Goal: Information Seeking & Learning: Learn about a topic

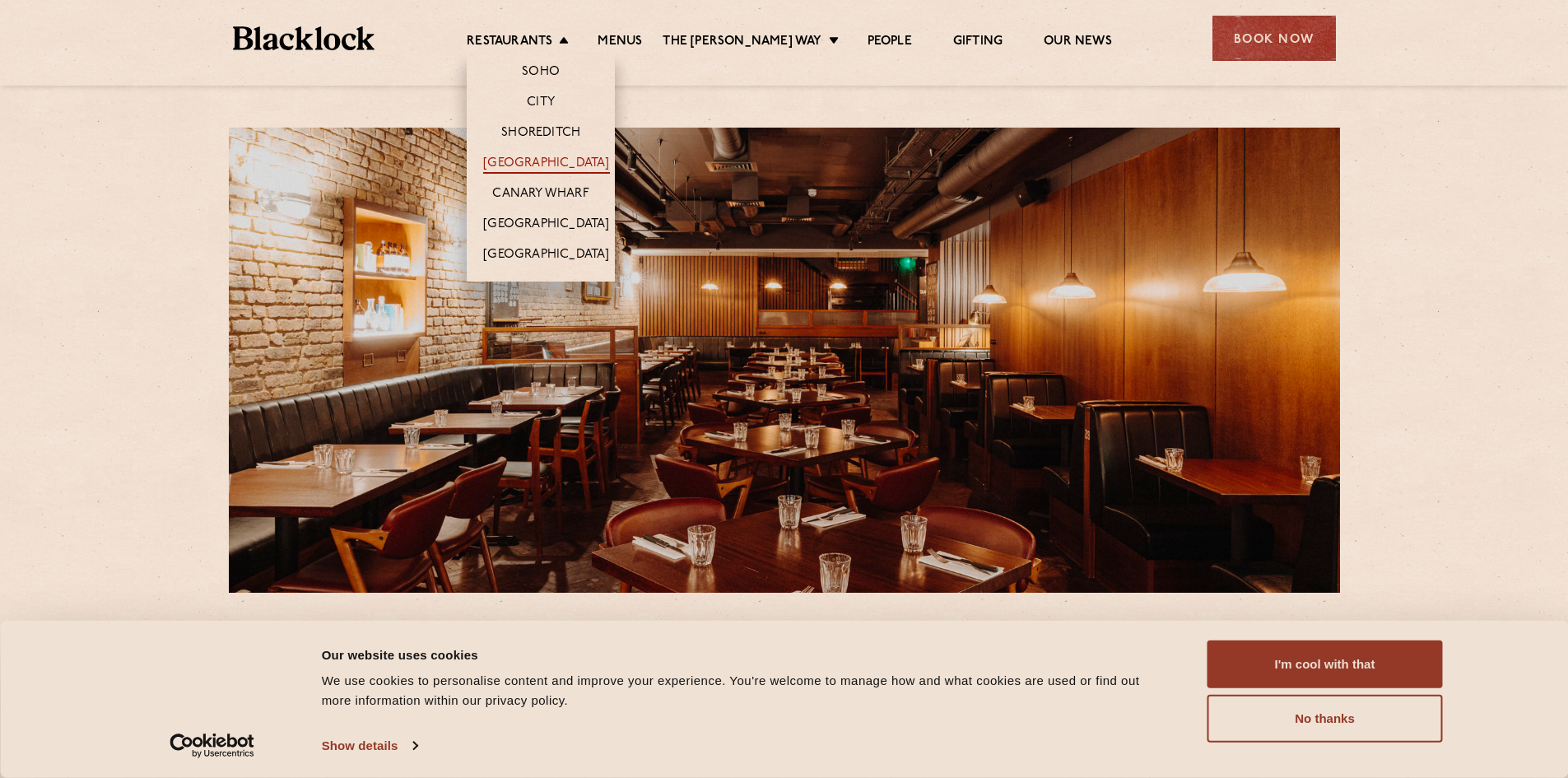
click at [567, 158] on link "[GEOGRAPHIC_DATA]" at bounding box center [546, 165] width 126 height 18
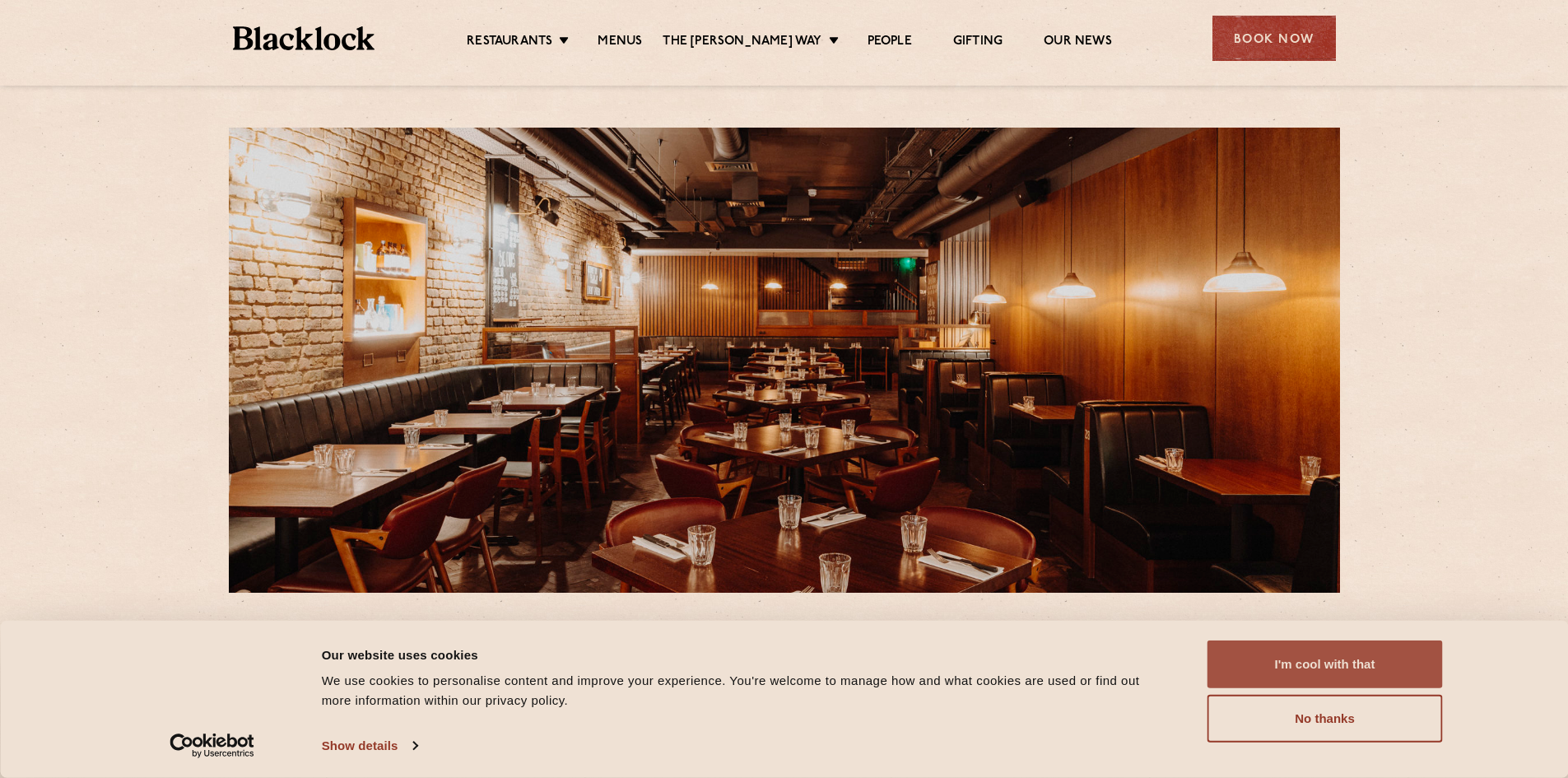
click at [1321, 668] on button "I'm cool with that" at bounding box center [1325, 665] width 235 height 48
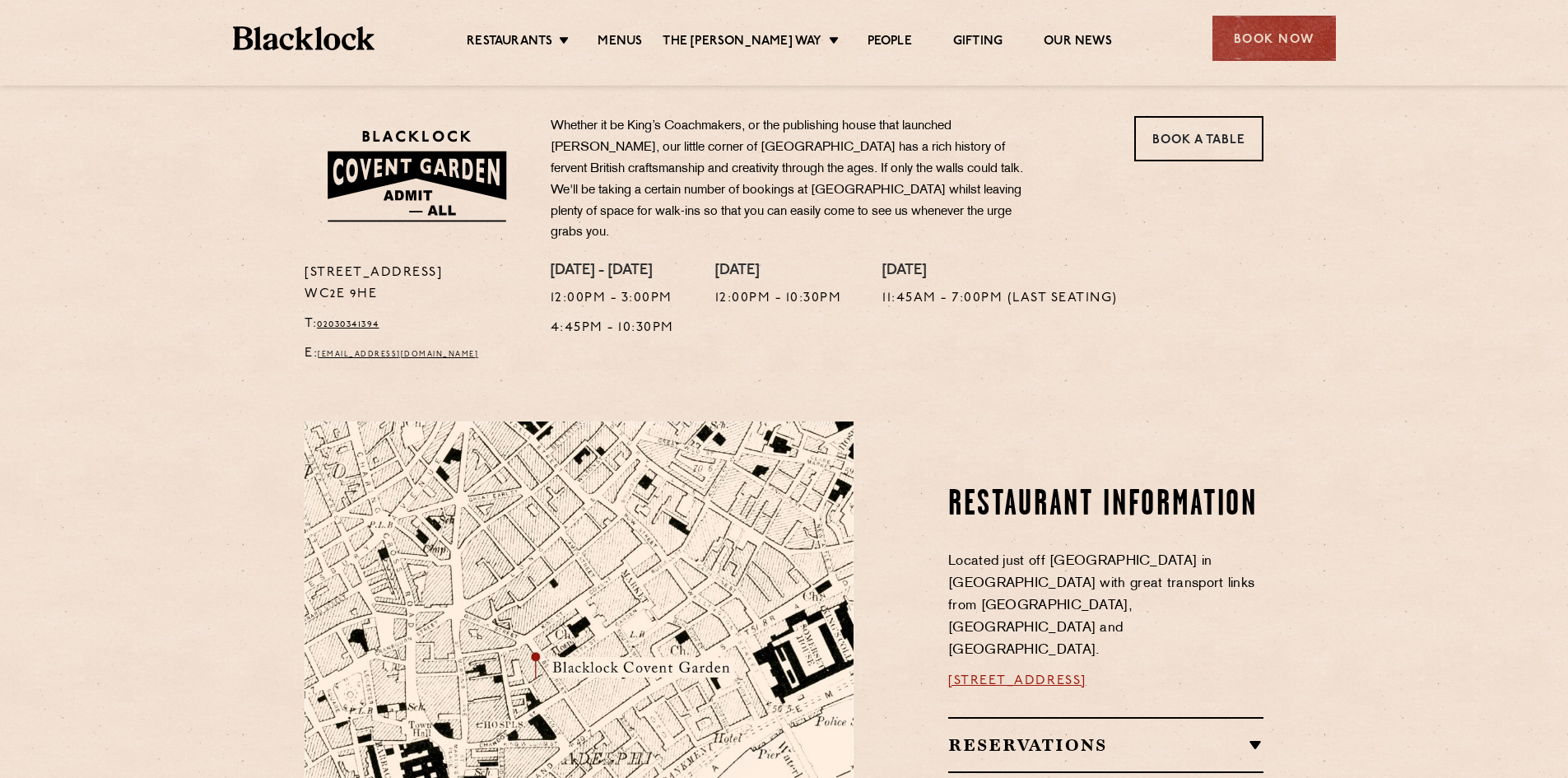
scroll to position [114, 0]
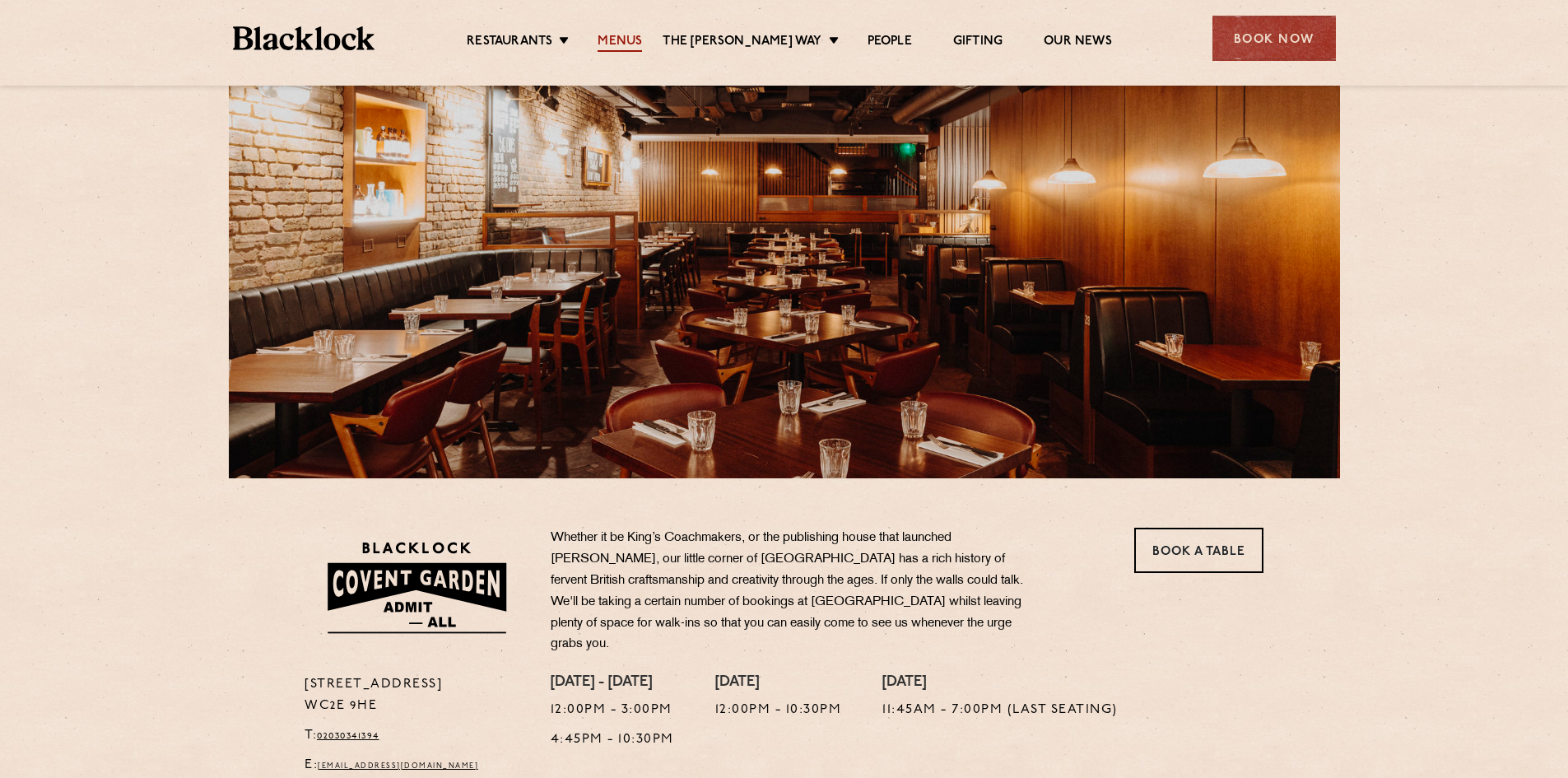
click at [638, 38] on link "Menus" at bounding box center [619, 42] width 44 height 18
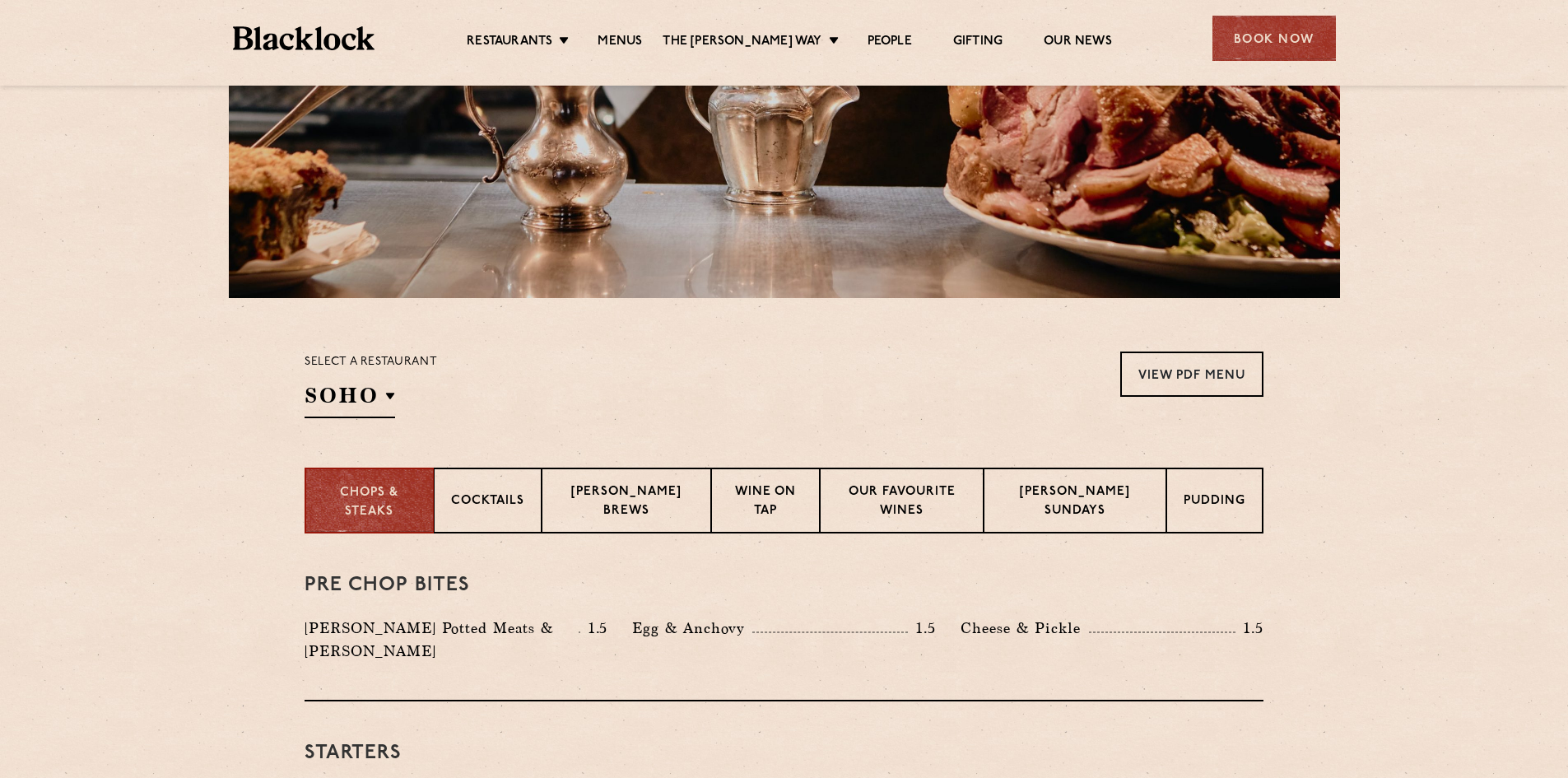
scroll to position [329, 0]
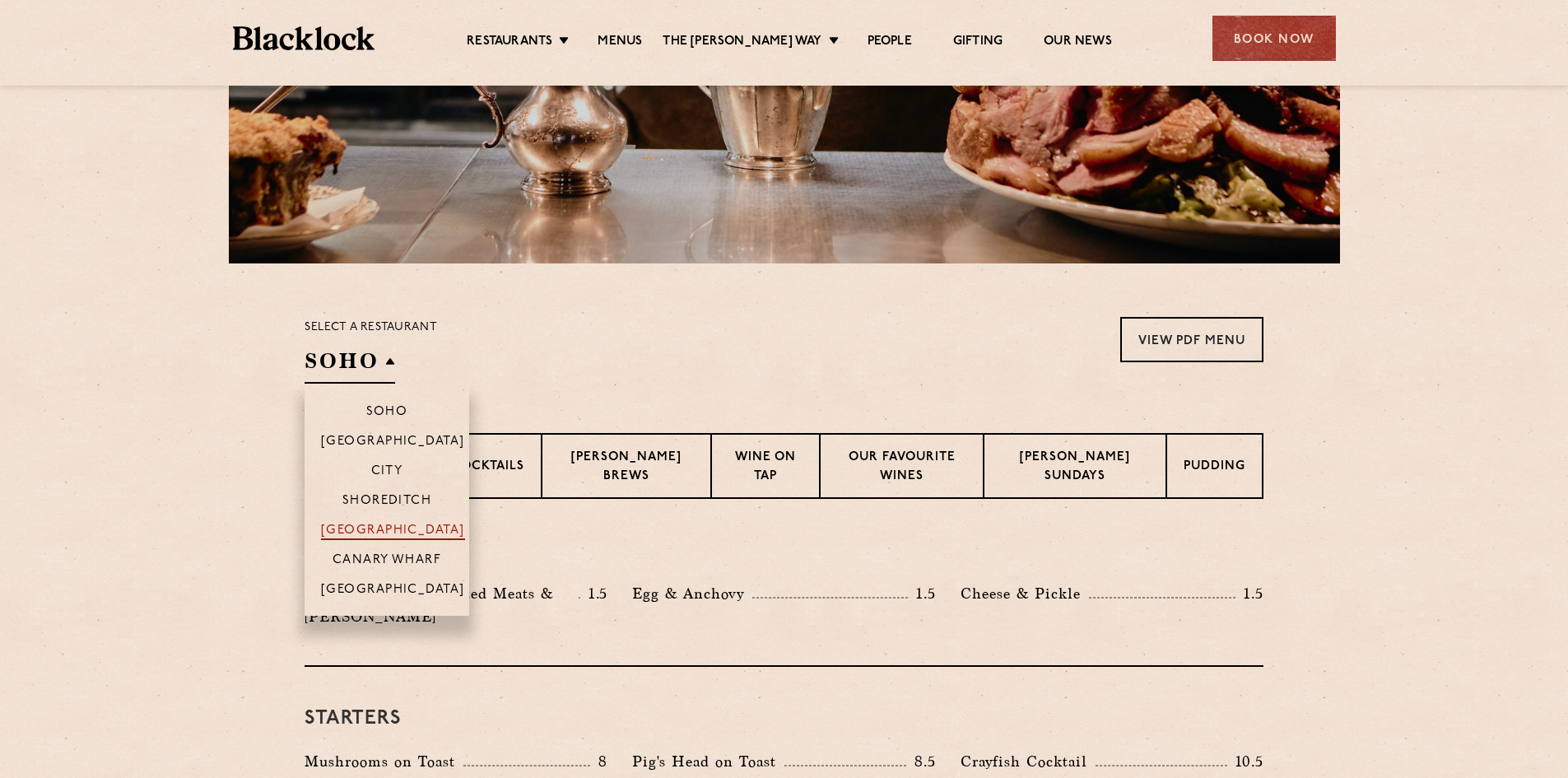
click at [399, 526] on p "[GEOGRAPHIC_DATA]" at bounding box center [393, 532] width 144 height 17
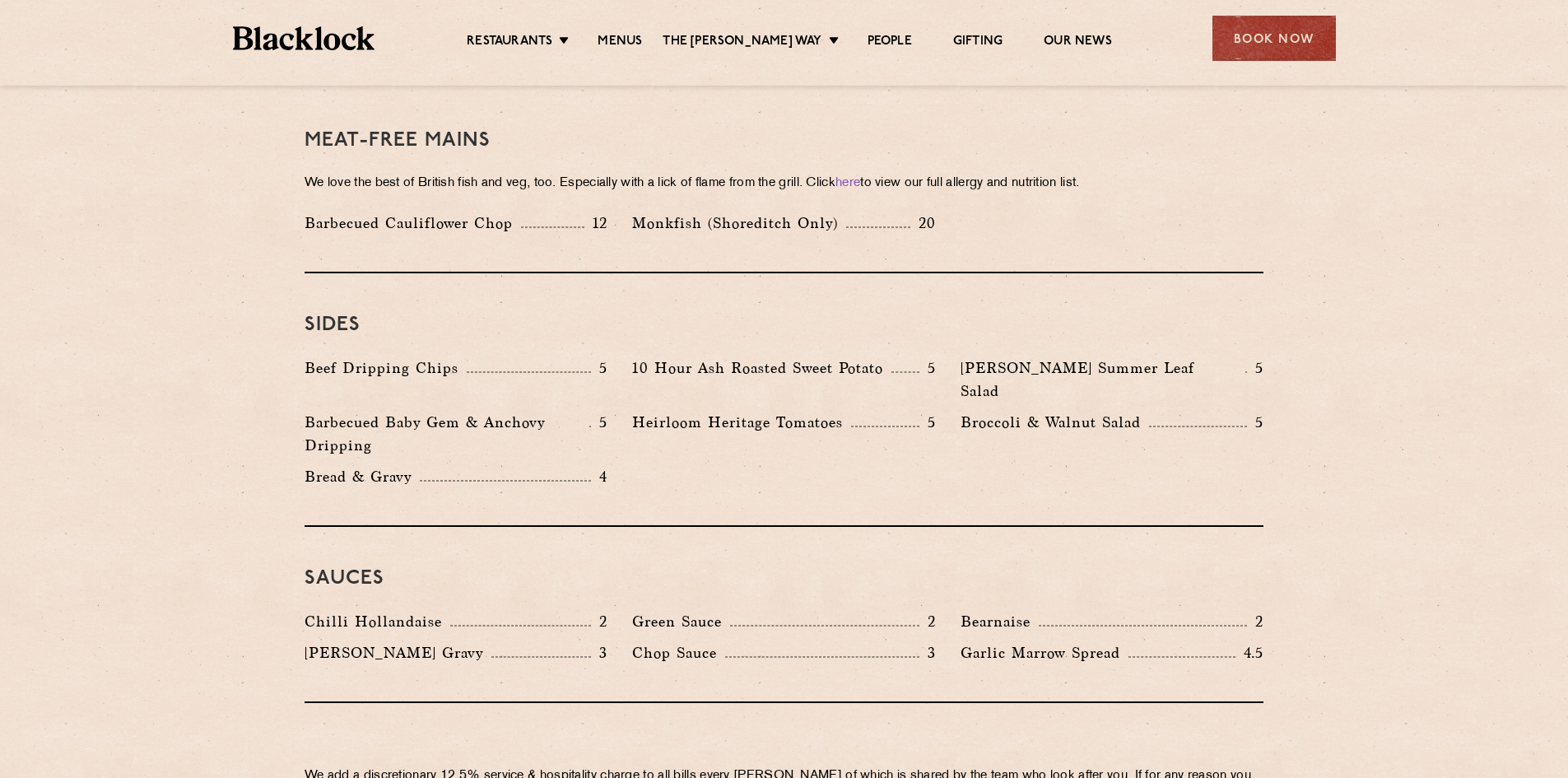
scroll to position [2552, 0]
